Goal: Task Accomplishment & Management: Complete application form

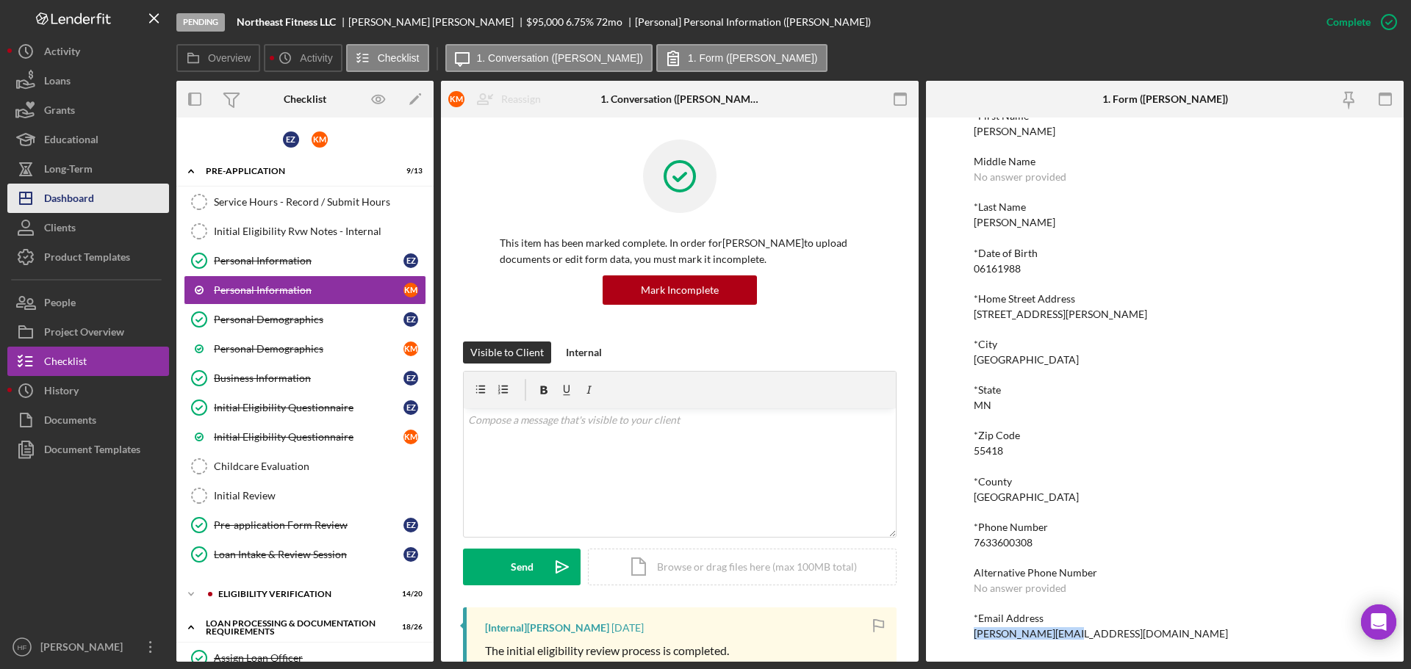
drag, startPoint x: 90, startPoint y: 191, endPoint x: 112, endPoint y: 208, distance: 27.8
click at [90, 191] on div "Dashboard" at bounding box center [69, 200] width 50 height 33
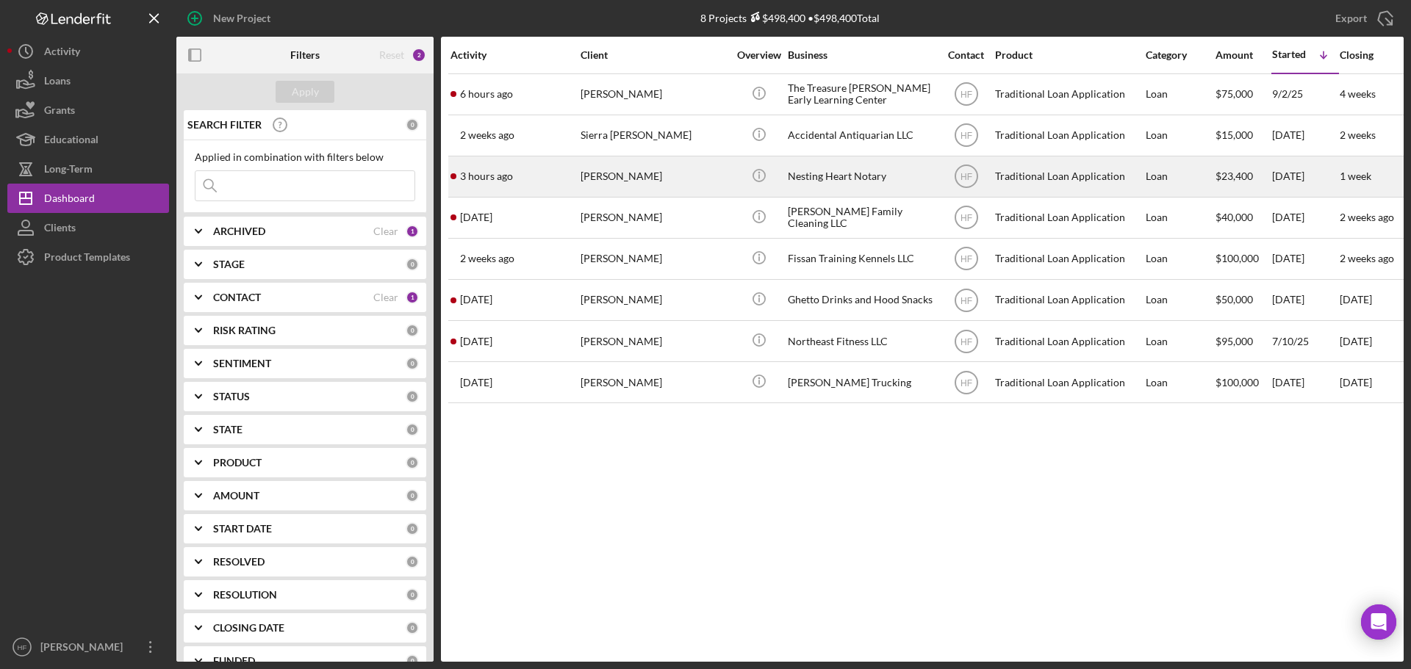
click at [644, 174] on div "[PERSON_NAME]" at bounding box center [653, 176] width 147 height 39
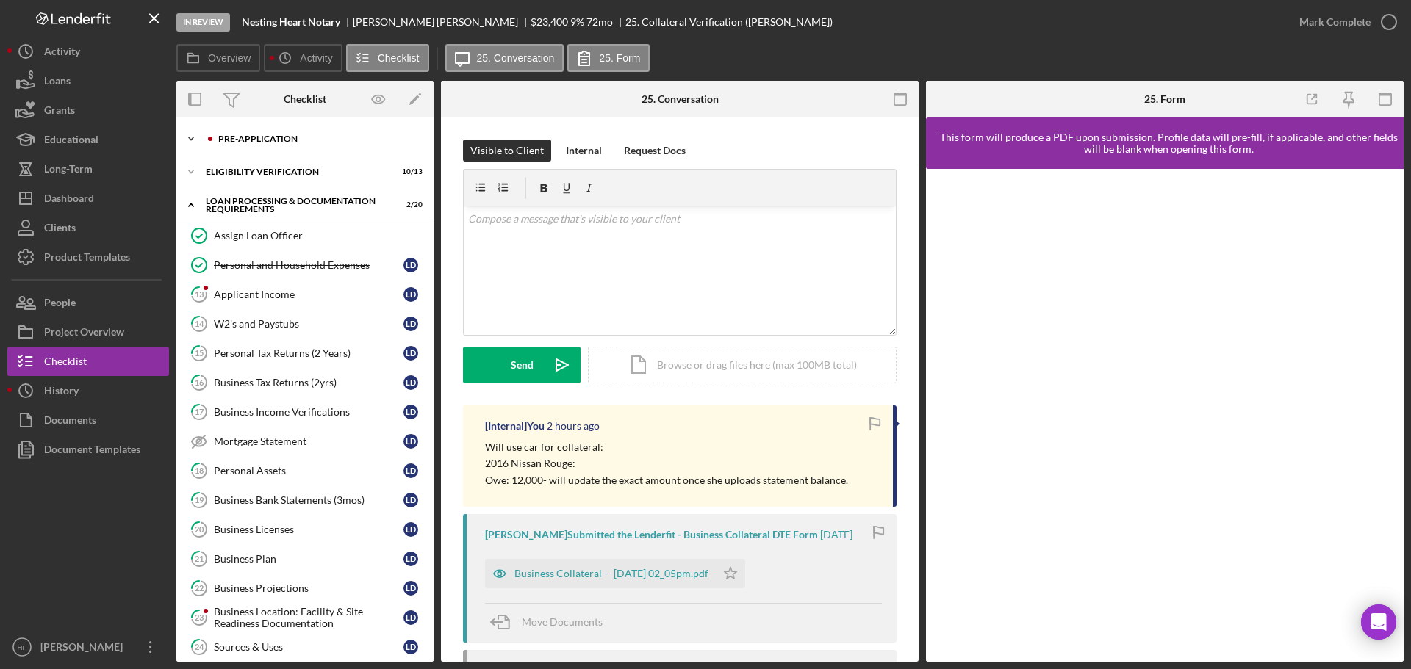
click at [273, 137] on div "Pre-Application" at bounding box center [316, 138] width 197 height 9
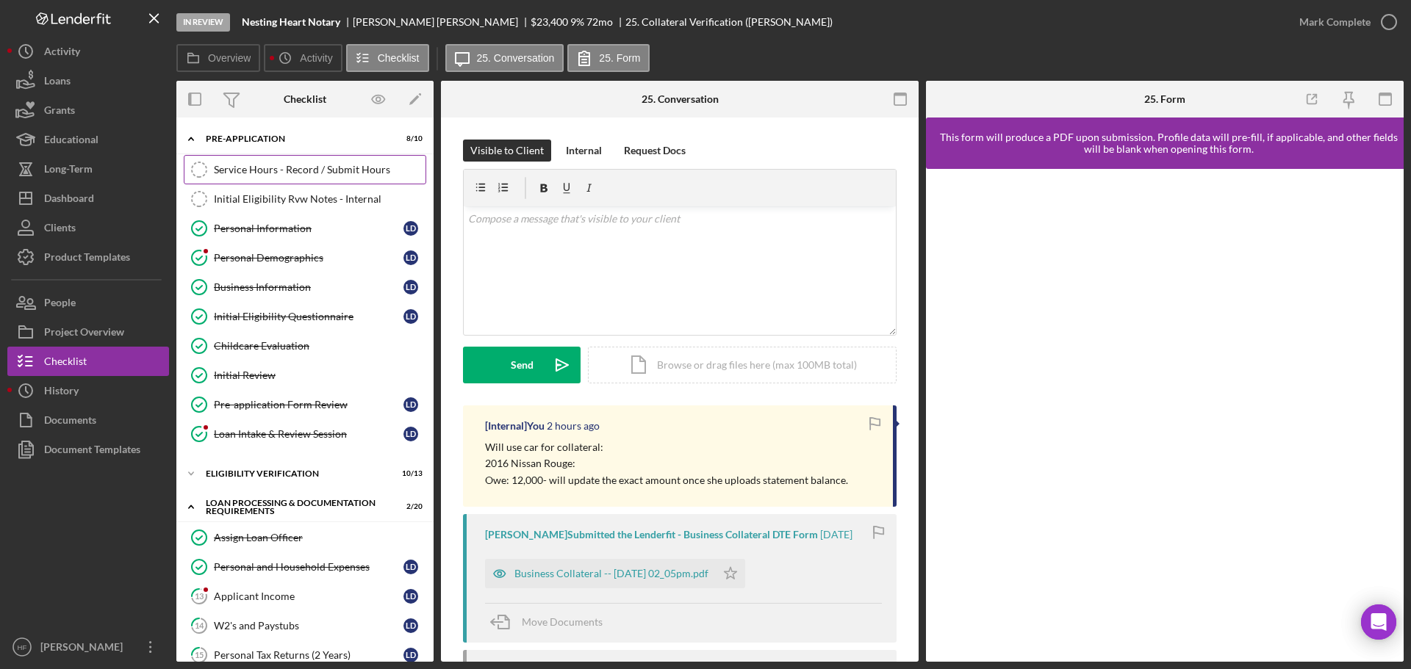
click at [284, 172] on div "Service Hours - Record / Submit Hours" at bounding box center [320, 170] width 212 height 12
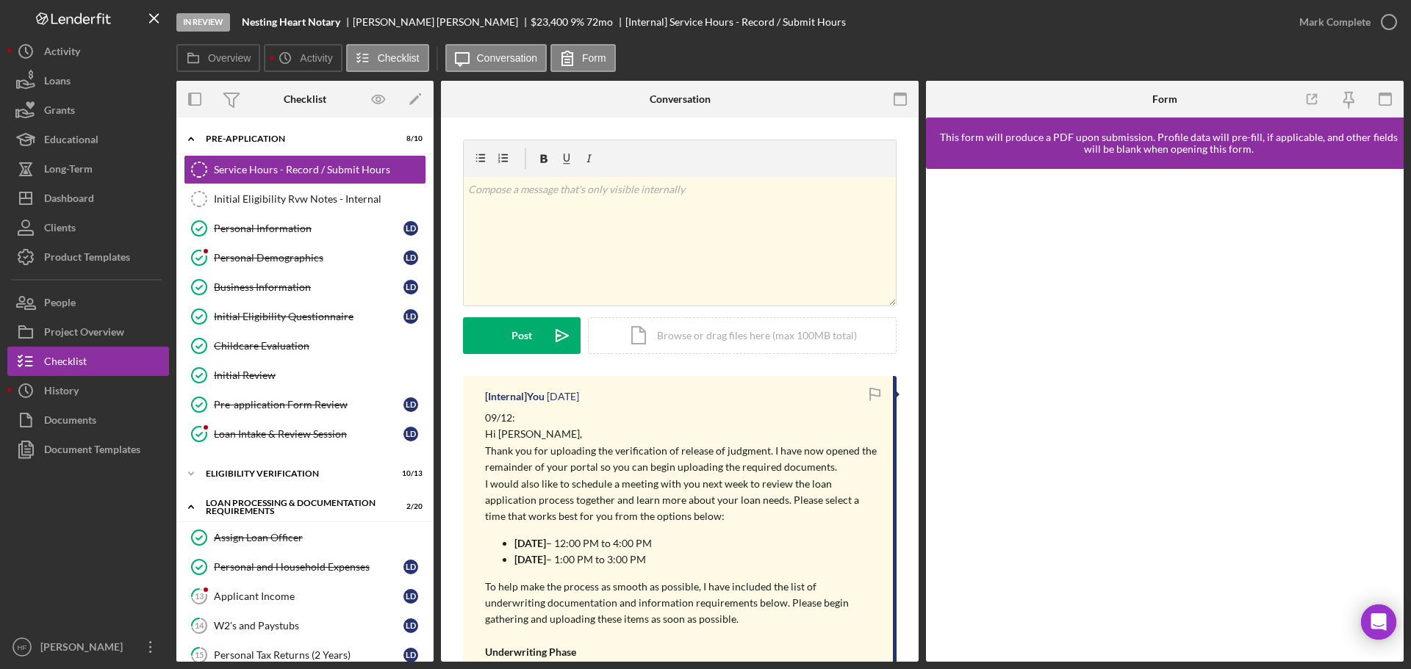
click at [700, 218] on div "v Color teal Color pink Remove color Add row above Add row below Add column bef…" at bounding box center [680, 241] width 432 height 129
click at [509, 331] on button "Post Icon/icon-invite-send" at bounding box center [522, 335] width 118 height 37
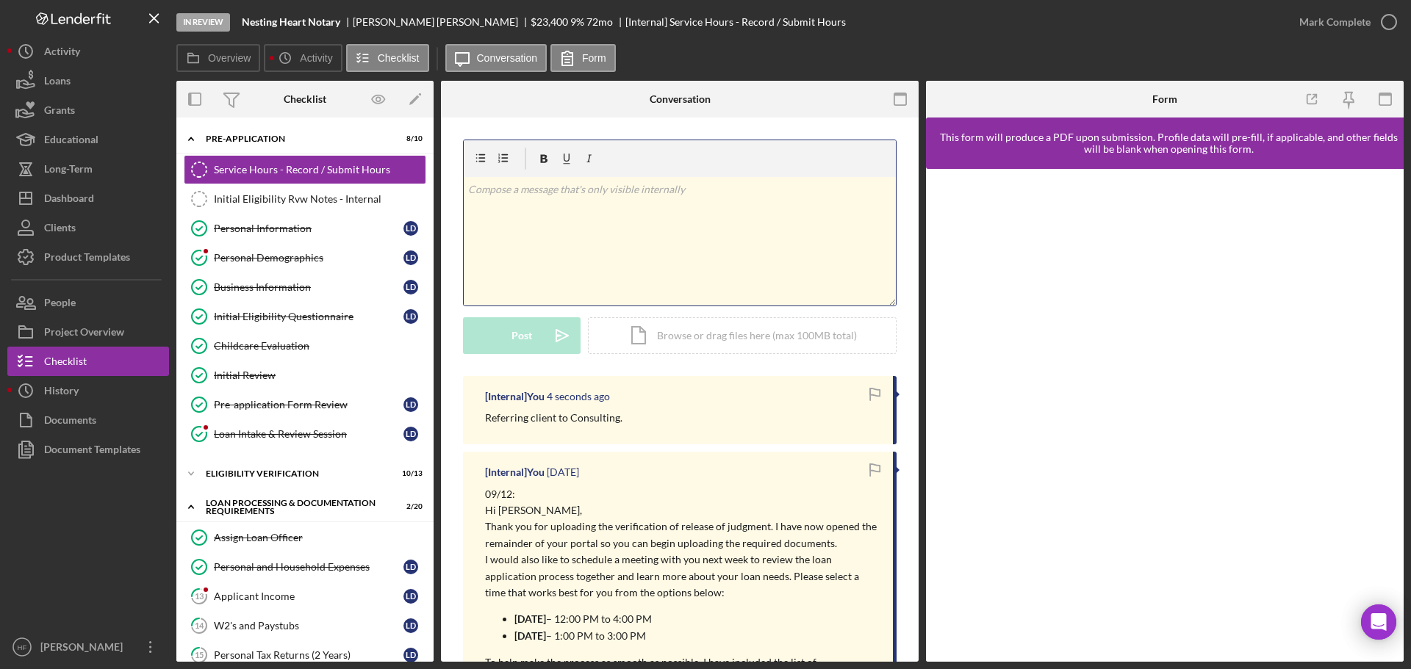
click at [608, 209] on div "v Color teal Color pink Remove color Add row above Add row below Add column bef…" at bounding box center [680, 241] width 432 height 129
click at [490, 326] on button "Post Icon/icon-invite-send" at bounding box center [522, 335] width 118 height 37
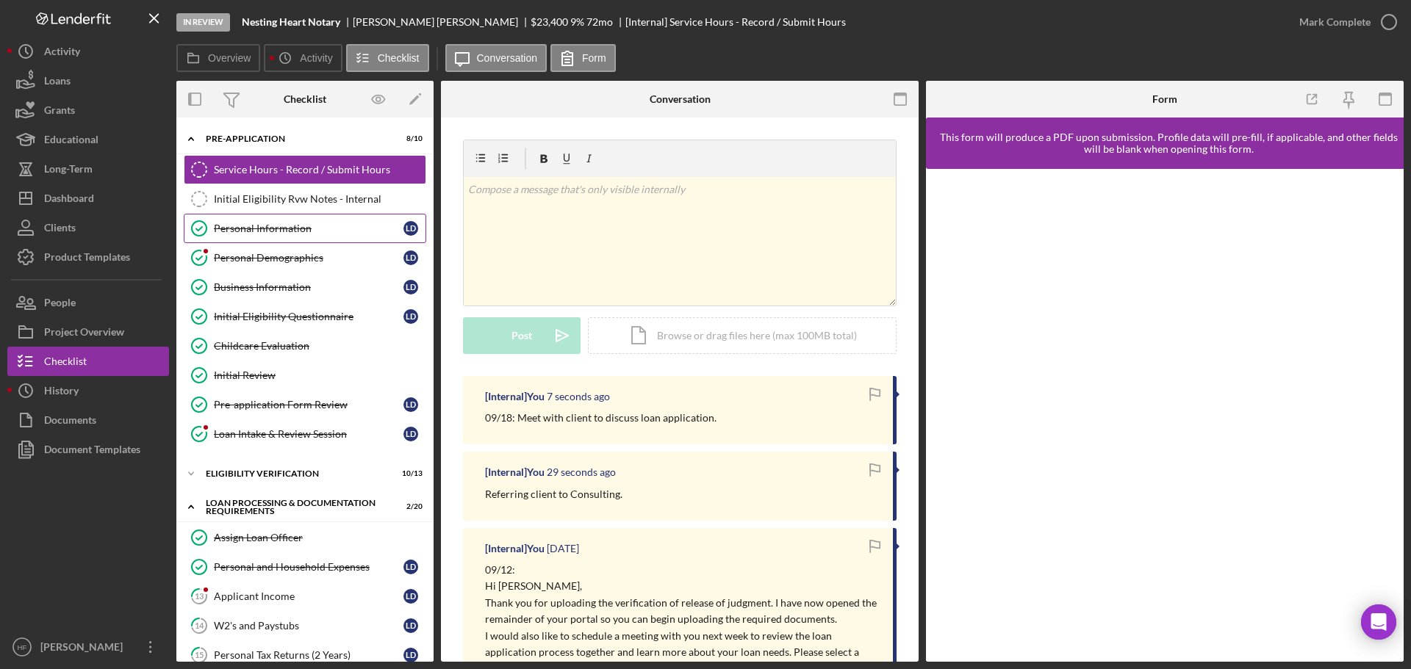
click at [279, 234] on div "Personal Information" at bounding box center [309, 229] width 190 height 12
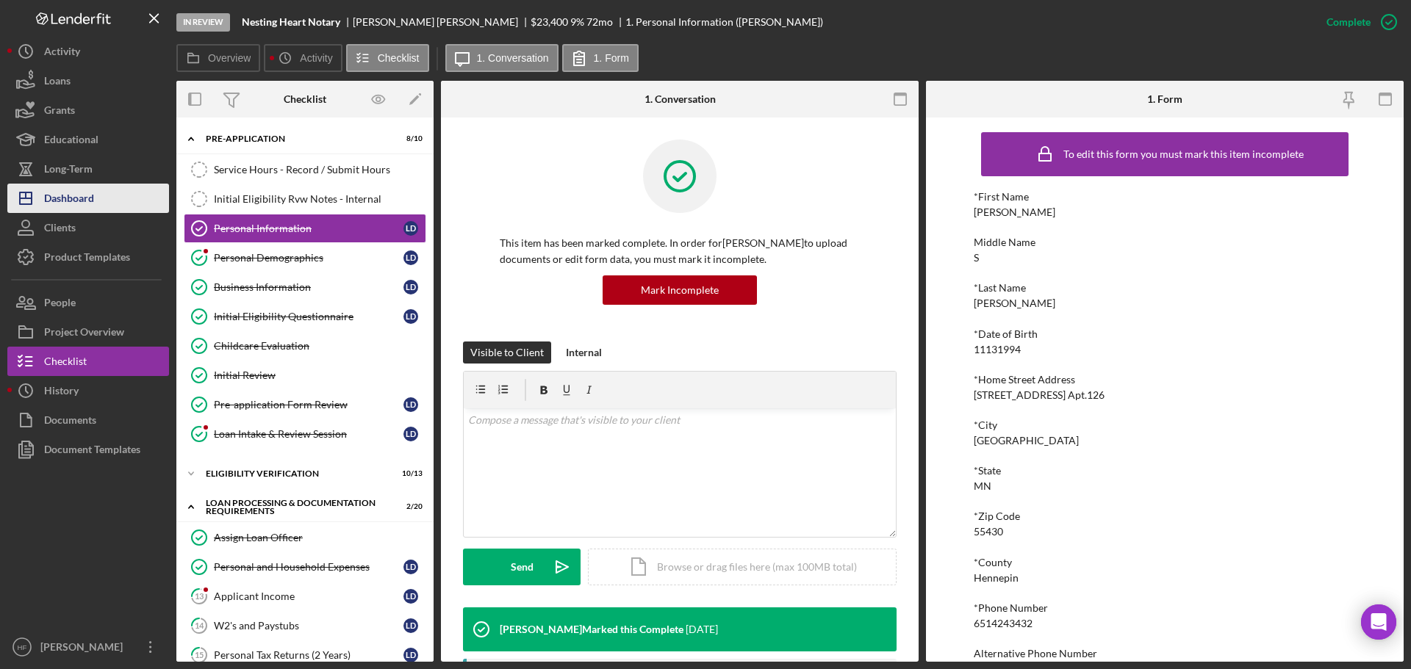
click at [90, 206] on div "Dashboard" at bounding box center [69, 200] width 50 height 33
